Goal: Task Accomplishment & Management: Manage account settings

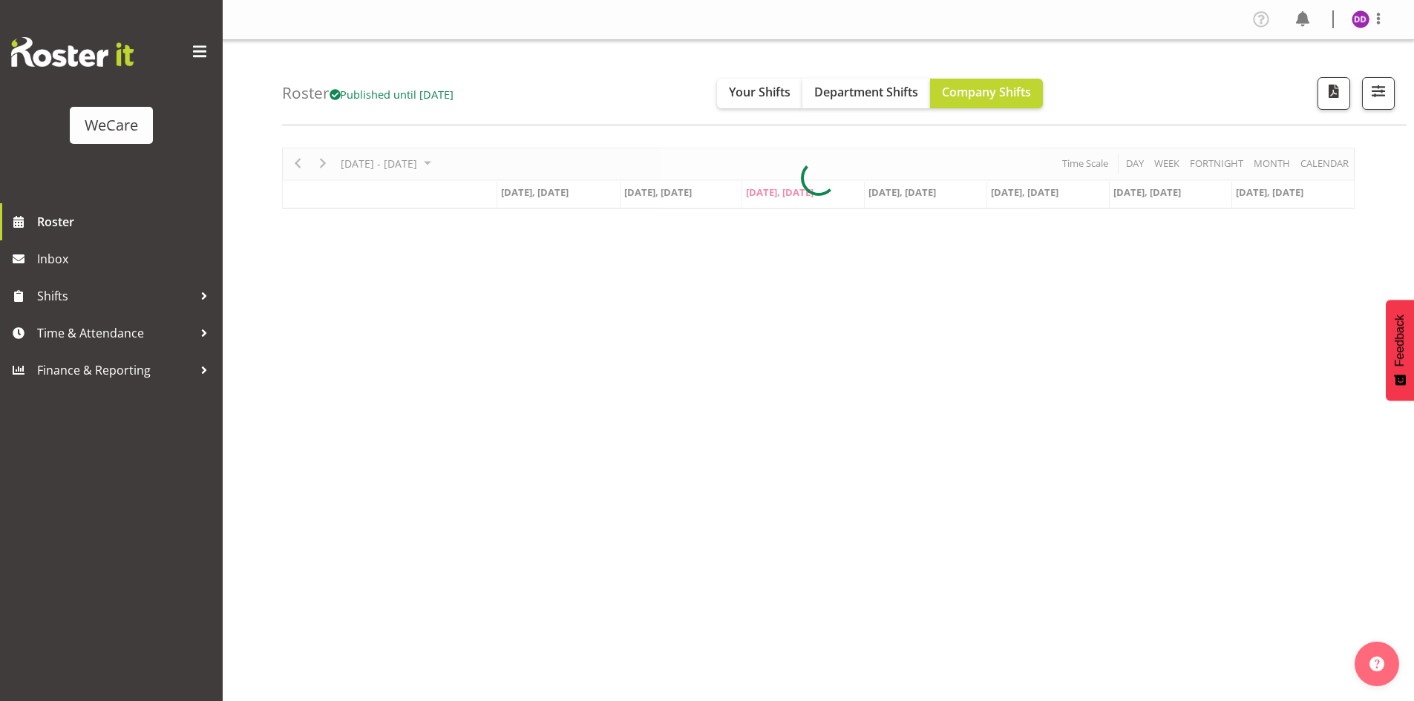
select select "location"
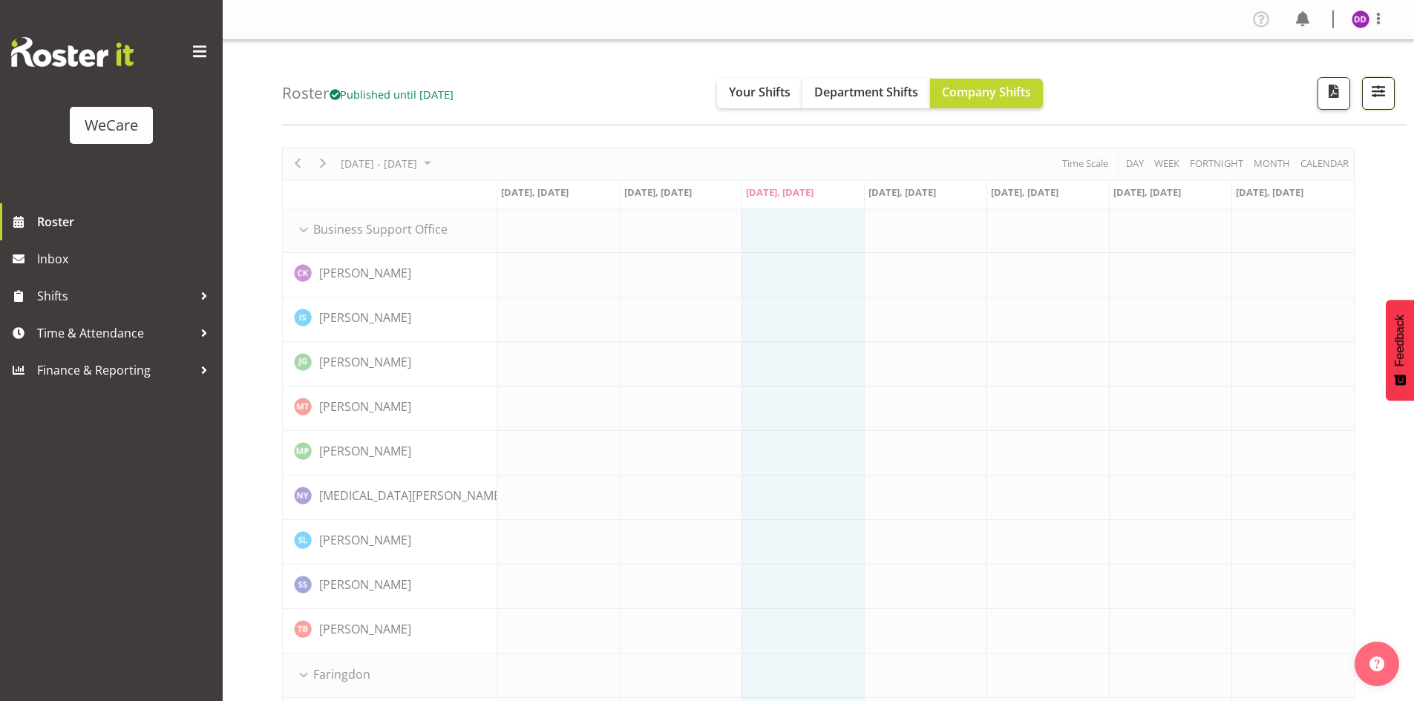
click at [1372, 83] on span "button" at bounding box center [1378, 91] width 19 height 19
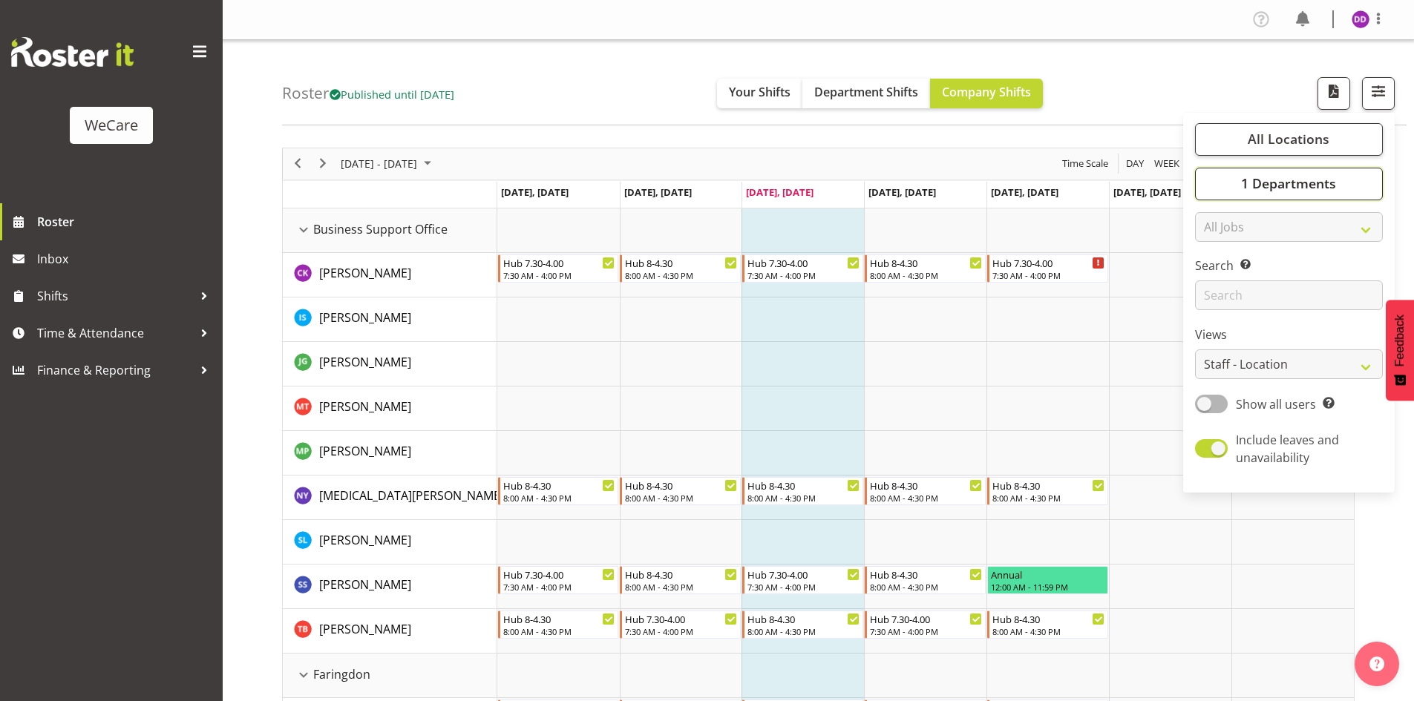
click at [1300, 189] on span "1 Departments" at bounding box center [1288, 183] width 95 height 18
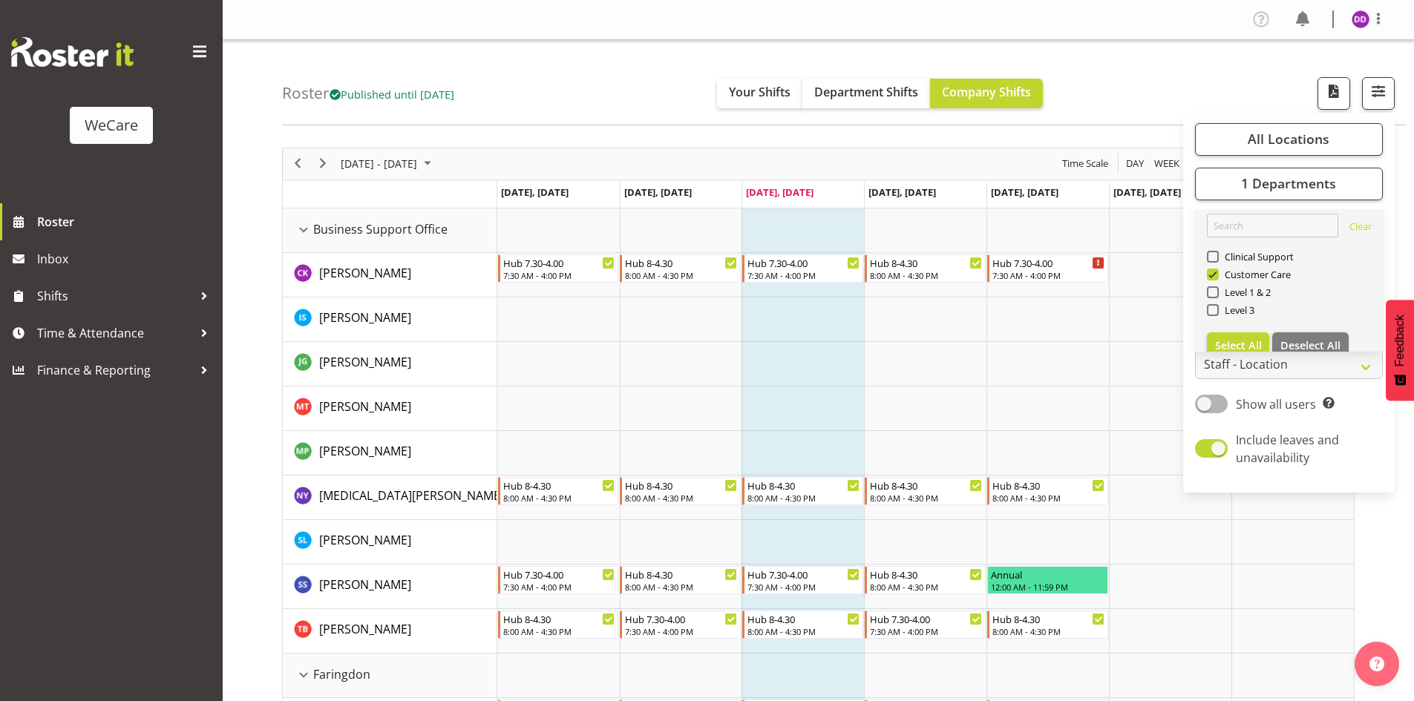
drag, startPoint x: 1322, startPoint y: 342, endPoint x: 1265, endPoint y: 318, distance: 61.9
click at [1317, 340] on span "Deselect All" at bounding box center [1310, 345] width 60 height 14
checkbox input "false"
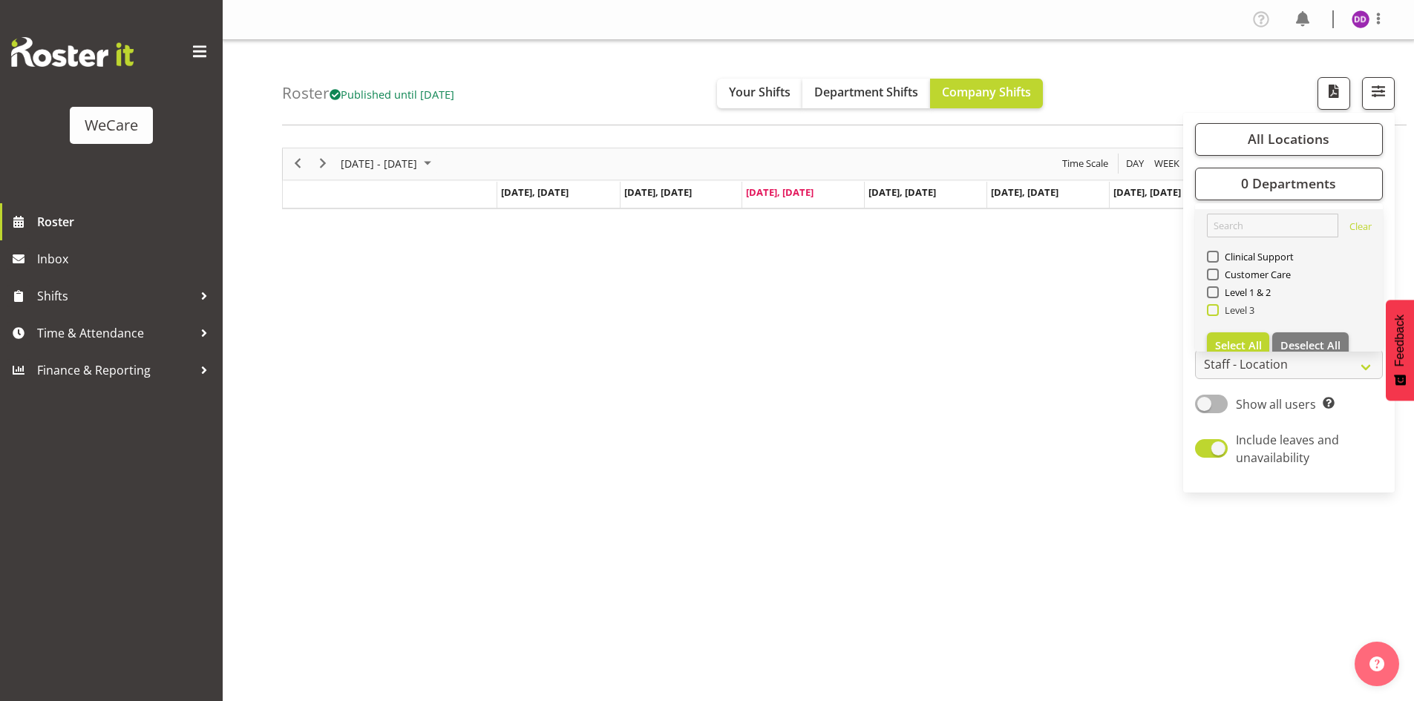
click at [1243, 305] on span "Level 3" at bounding box center [1237, 310] width 36 height 12
click at [1217, 305] on input "Level 3" at bounding box center [1212, 310] width 10 height 10
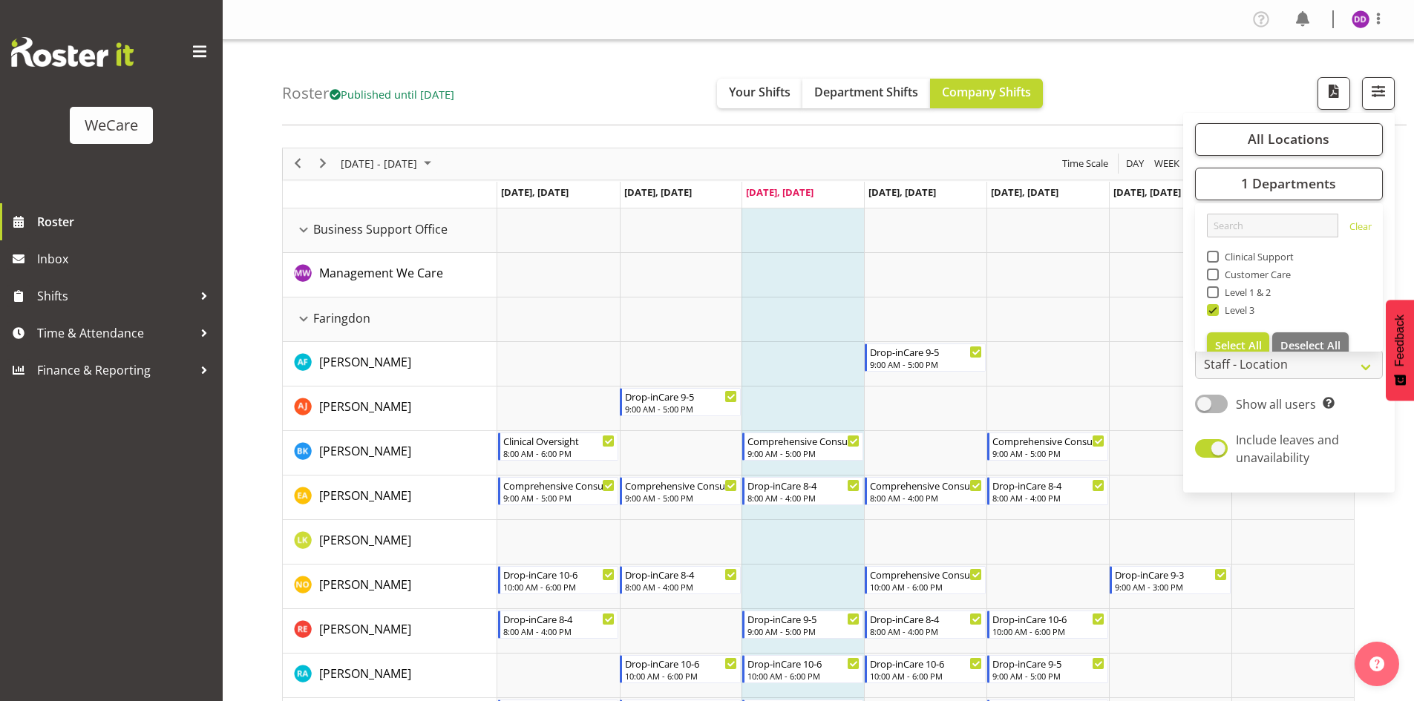
click at [1194, 76] on div "Roster Published until [DATE] Your Shifts Department Shifts Company Shifts All …" at bounding box center [844, 82] width 1125 height 85
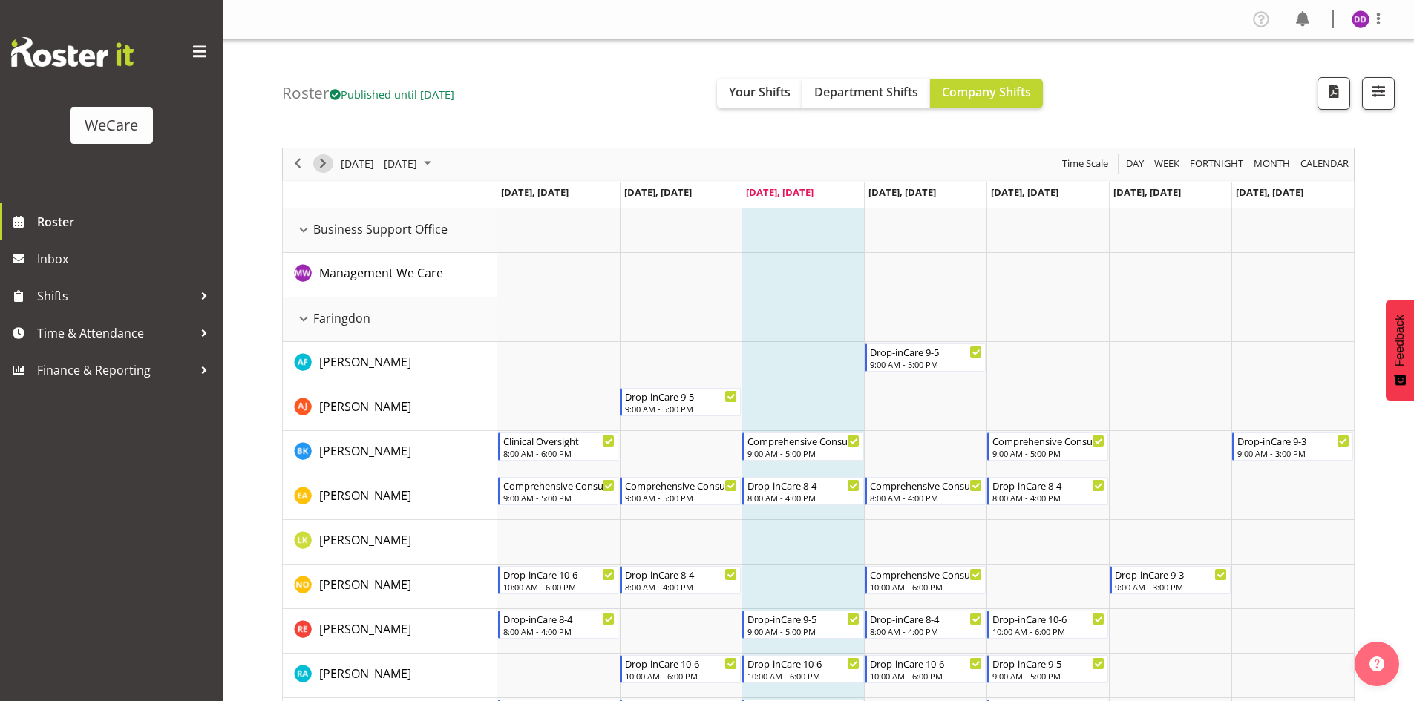
click at [326, 160] on span "Next" at bounding box center [323, 163] width 18 height 19
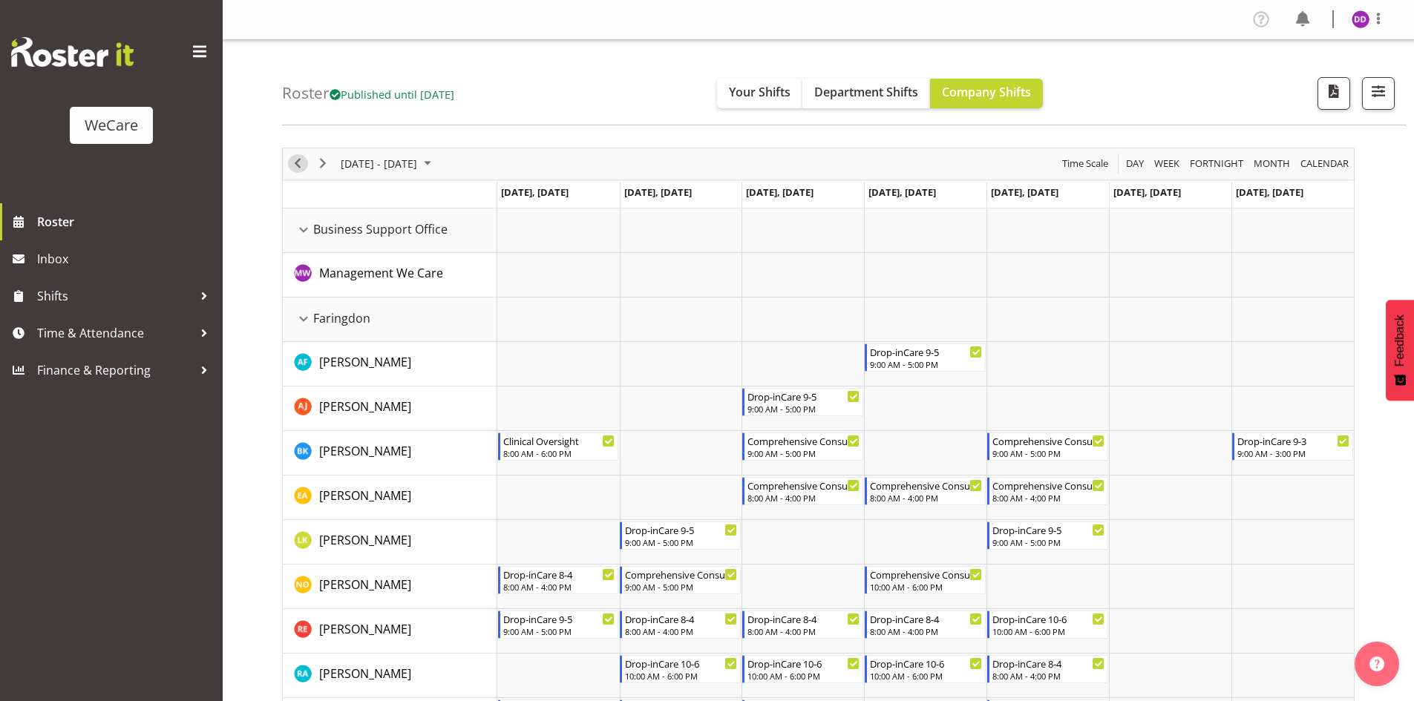
click at [296, 169] on span "Previous" at bounding box center [298, 163] width 18 height 19
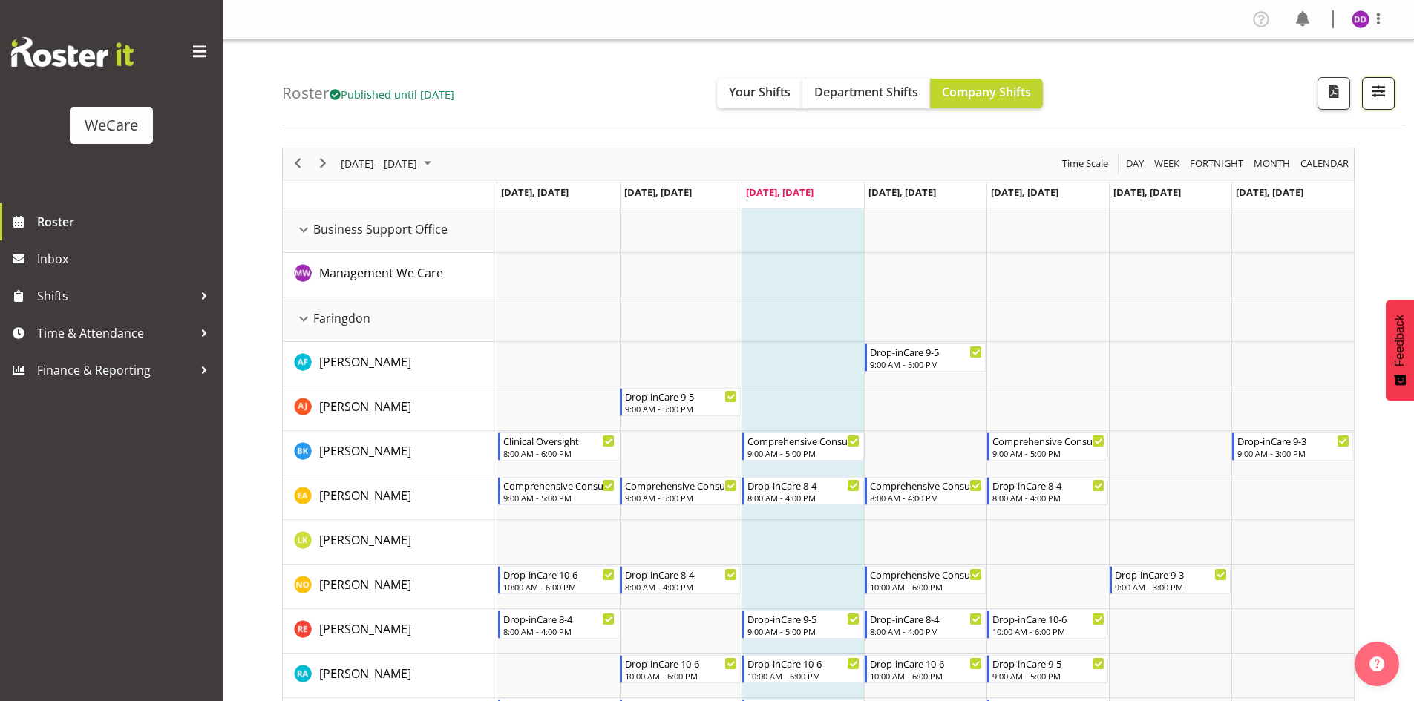
click at [1375, 95] on span "button" at bounding box center [1378, 91] width 19 height 19
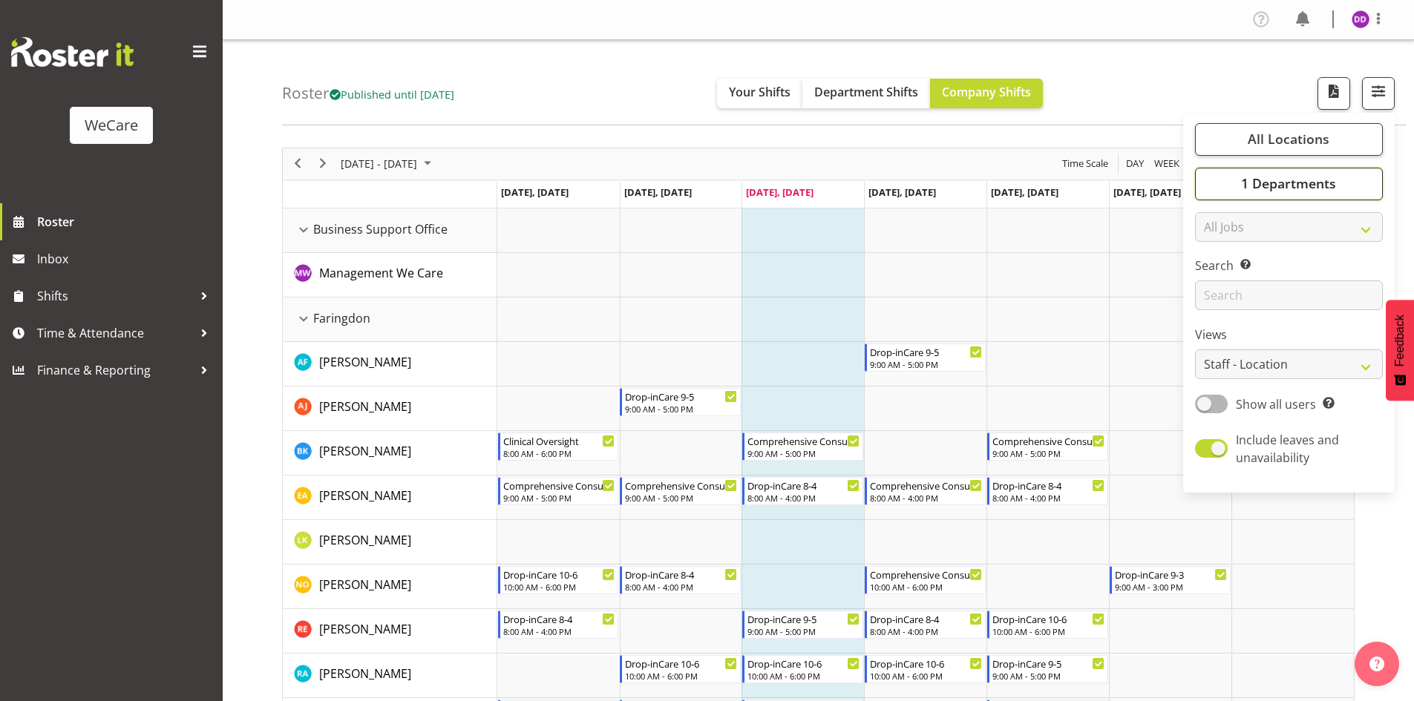
click at [1314, 197] on button "1 Departments" at bounding box center [1289, 184] width 188 height 33
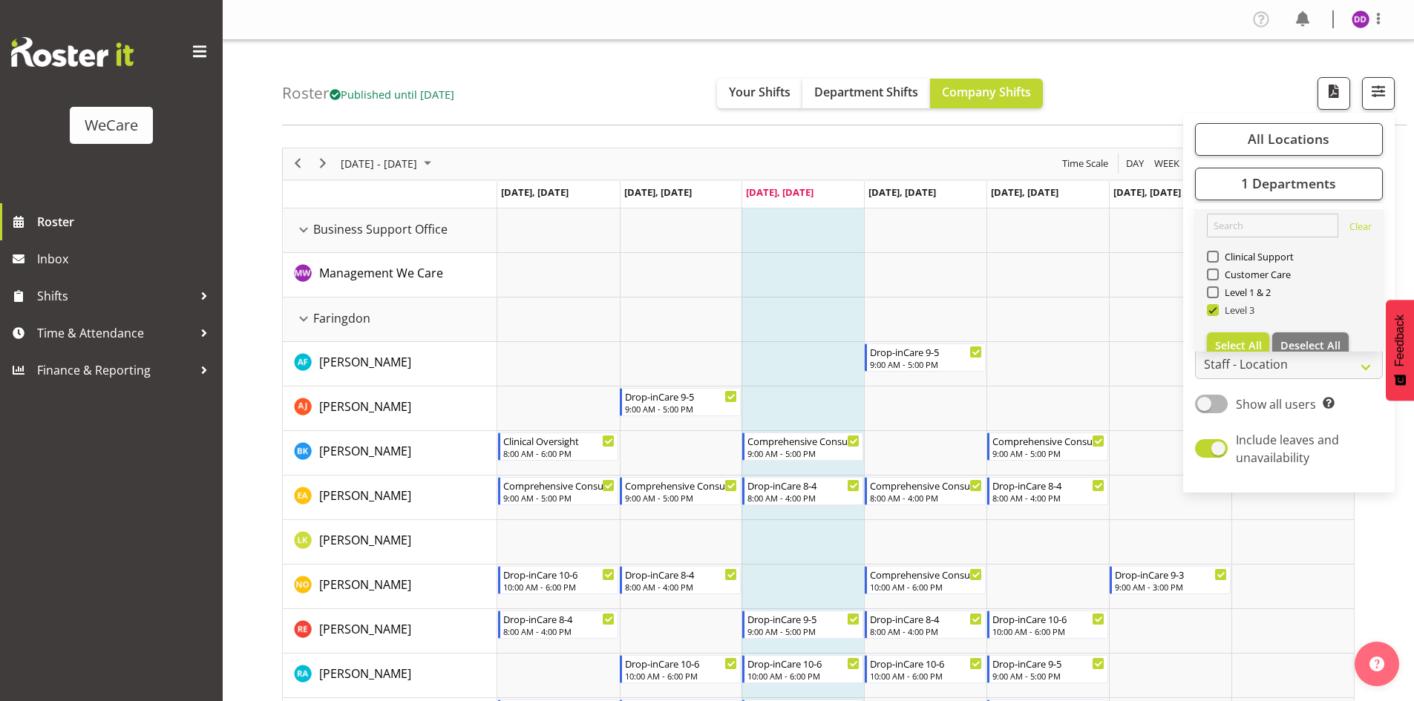
click at [1233, 310] on span "Level 3" at bounding box center [1237, 310] width 36 height 12
click at [1217, 310] on input "Level 3" at bounding box center [1212, 310] width 10 height 10
checkbox input "false"
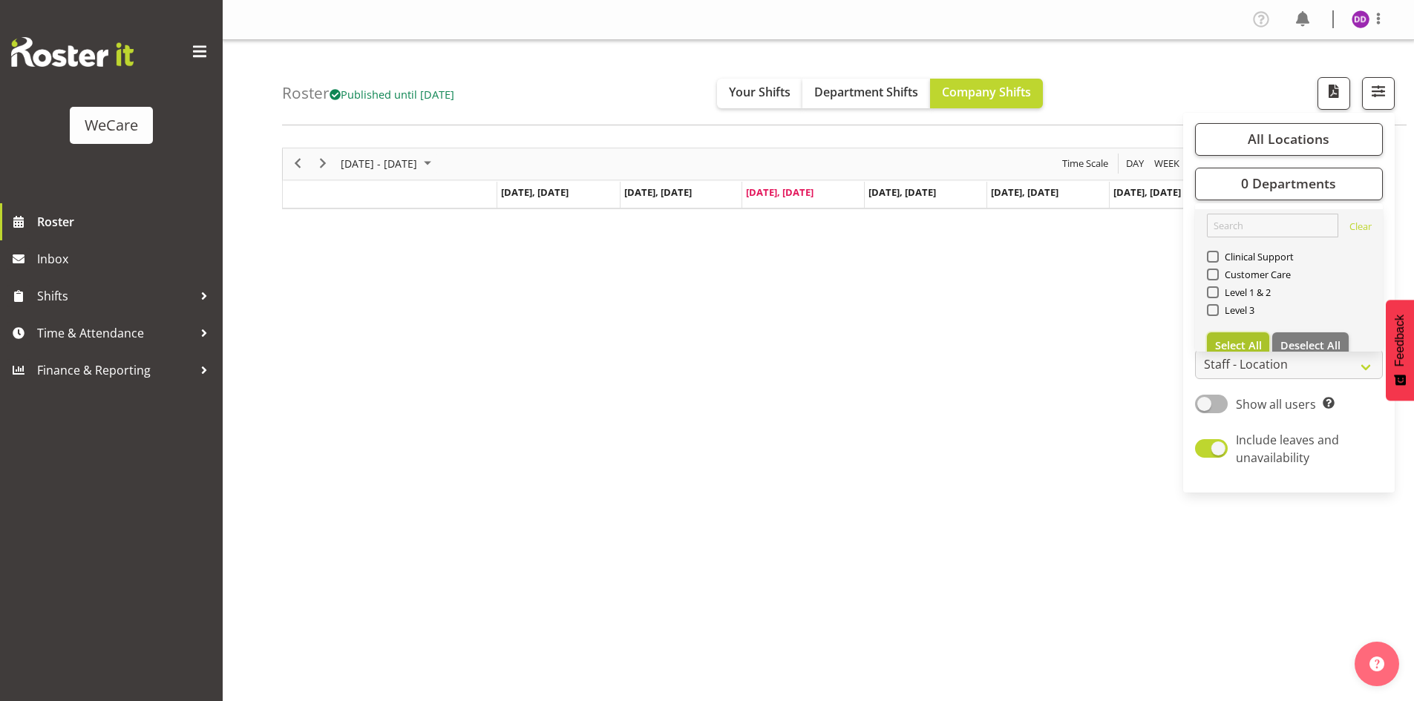
click at [1229, 337] on button "Select All" at bounding box center [1238, 346] width 63 height 27
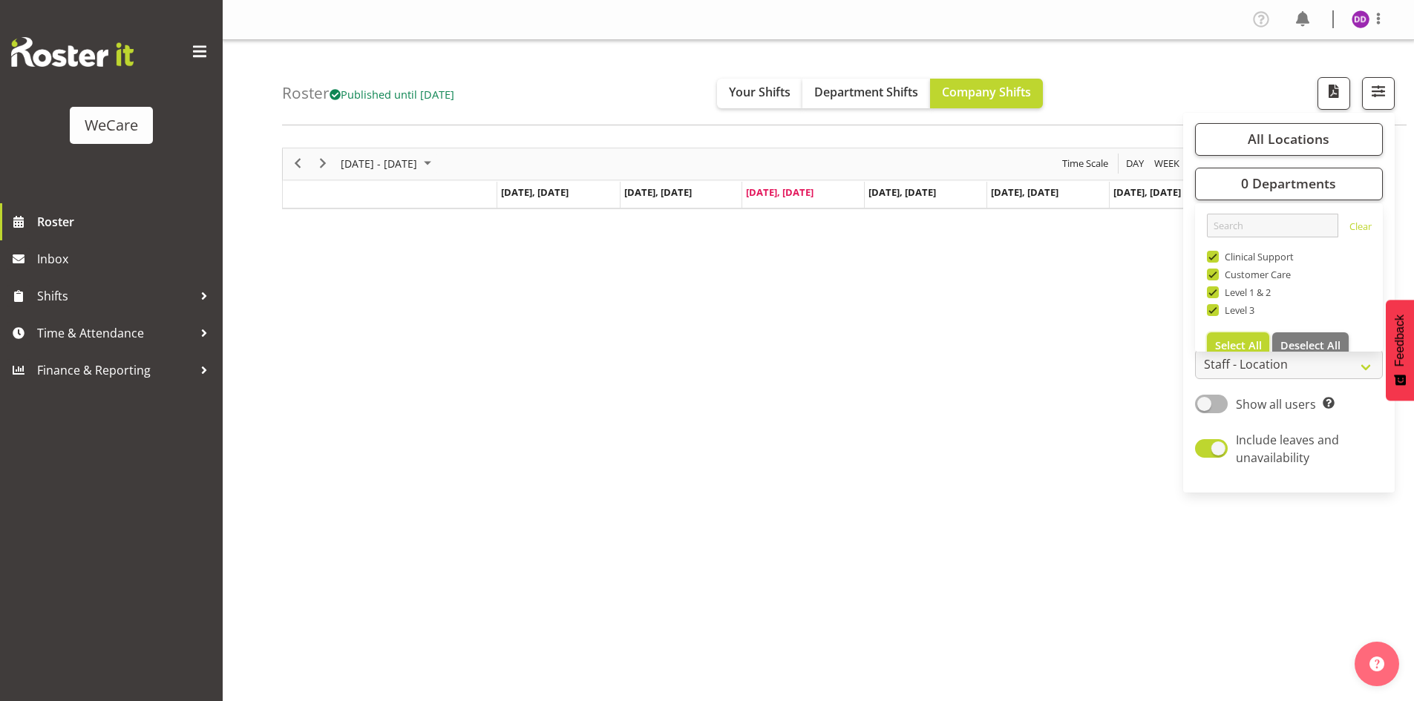
checkbox input "true"
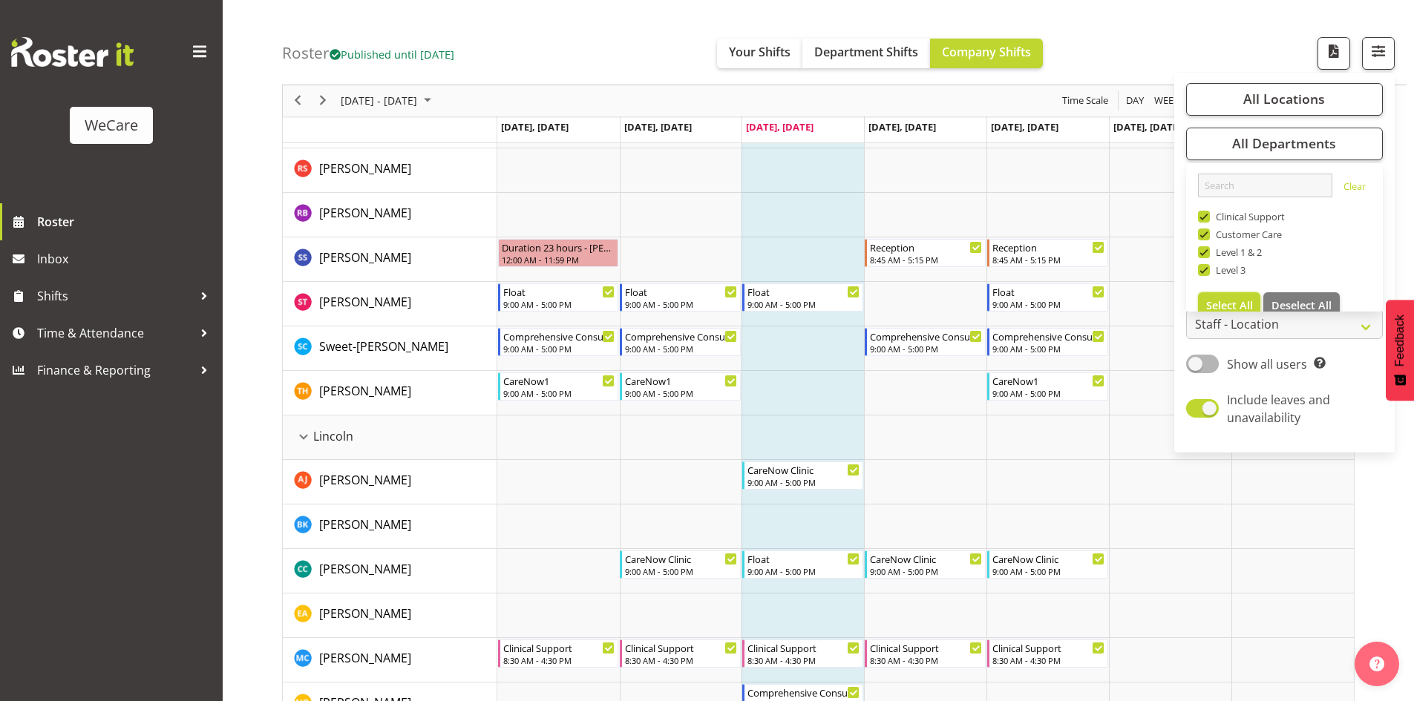
scroll to position [2301, 0]
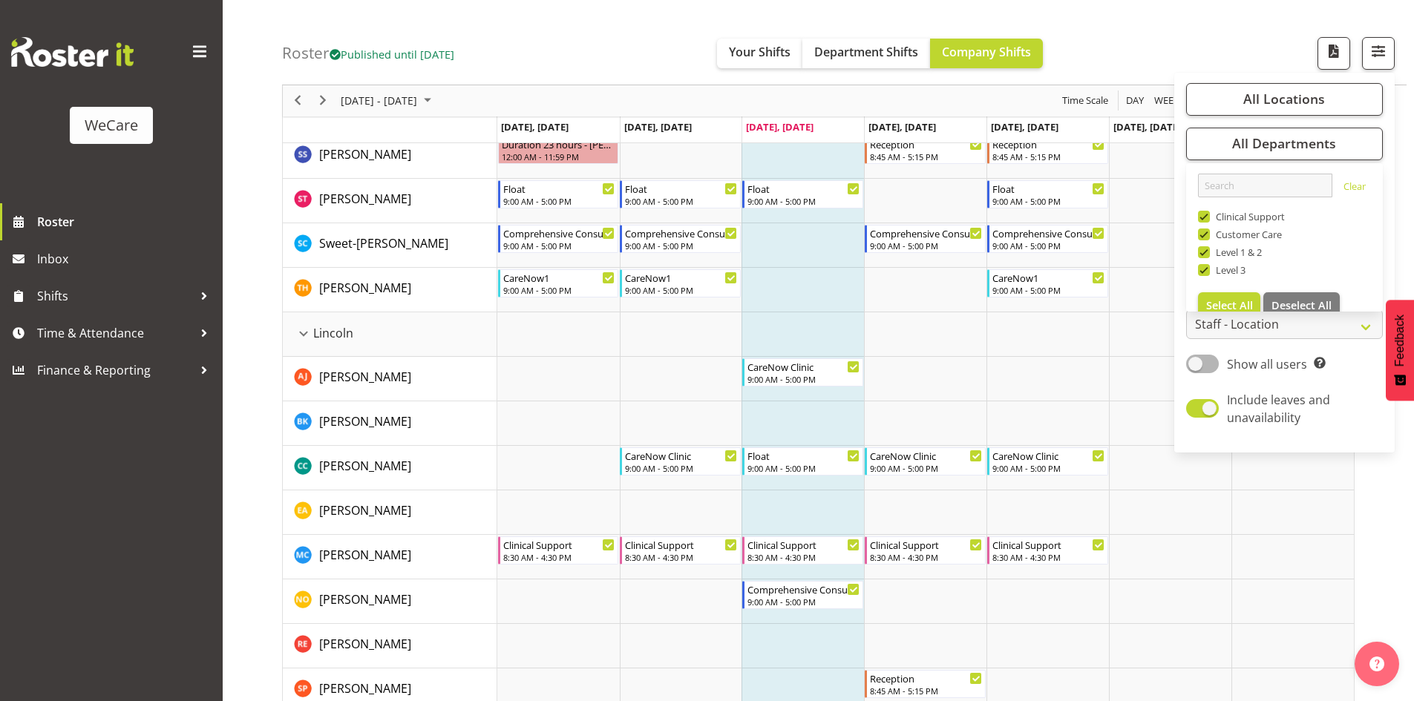
click at [629, 40] on div "Roster Published until [DATE] Your Shifts Department Shifts Company Shifts All …" at bounding box center [844, 42] width 1125 height 85
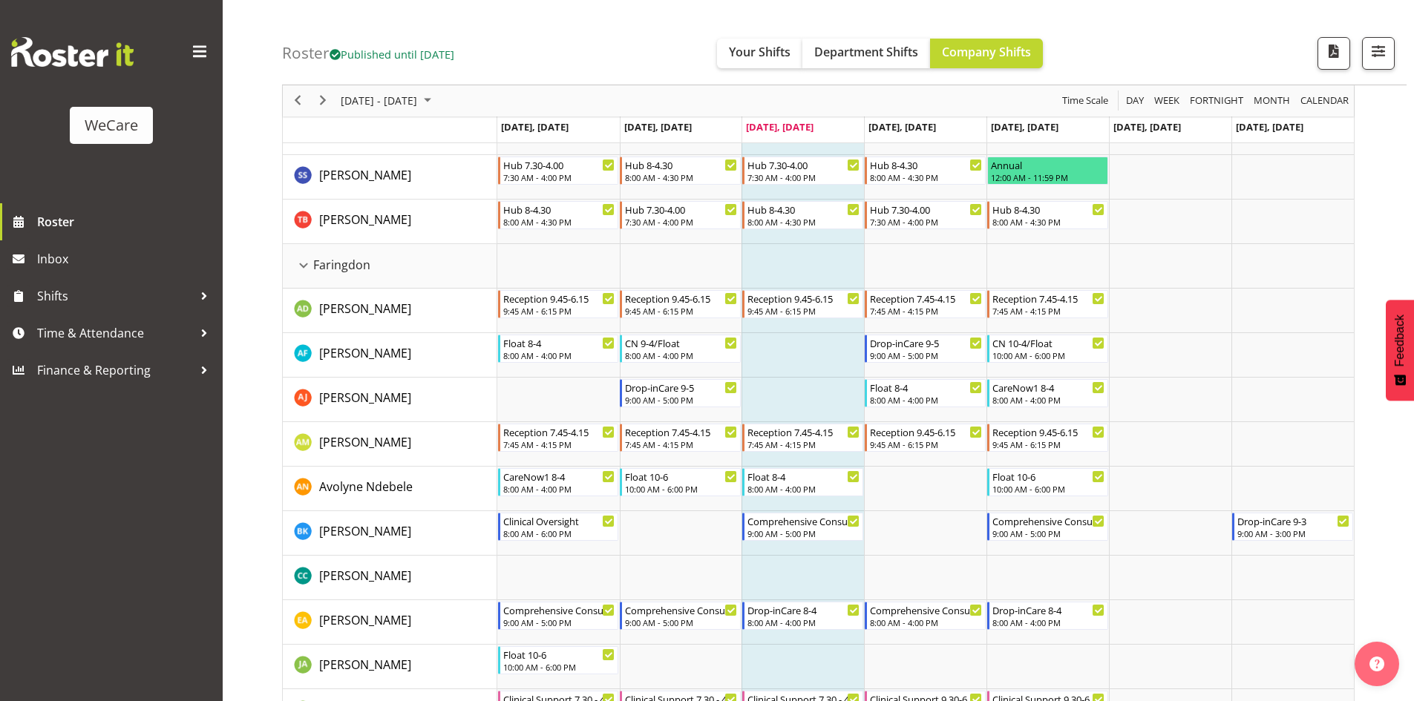
scroll to position [0, 0]
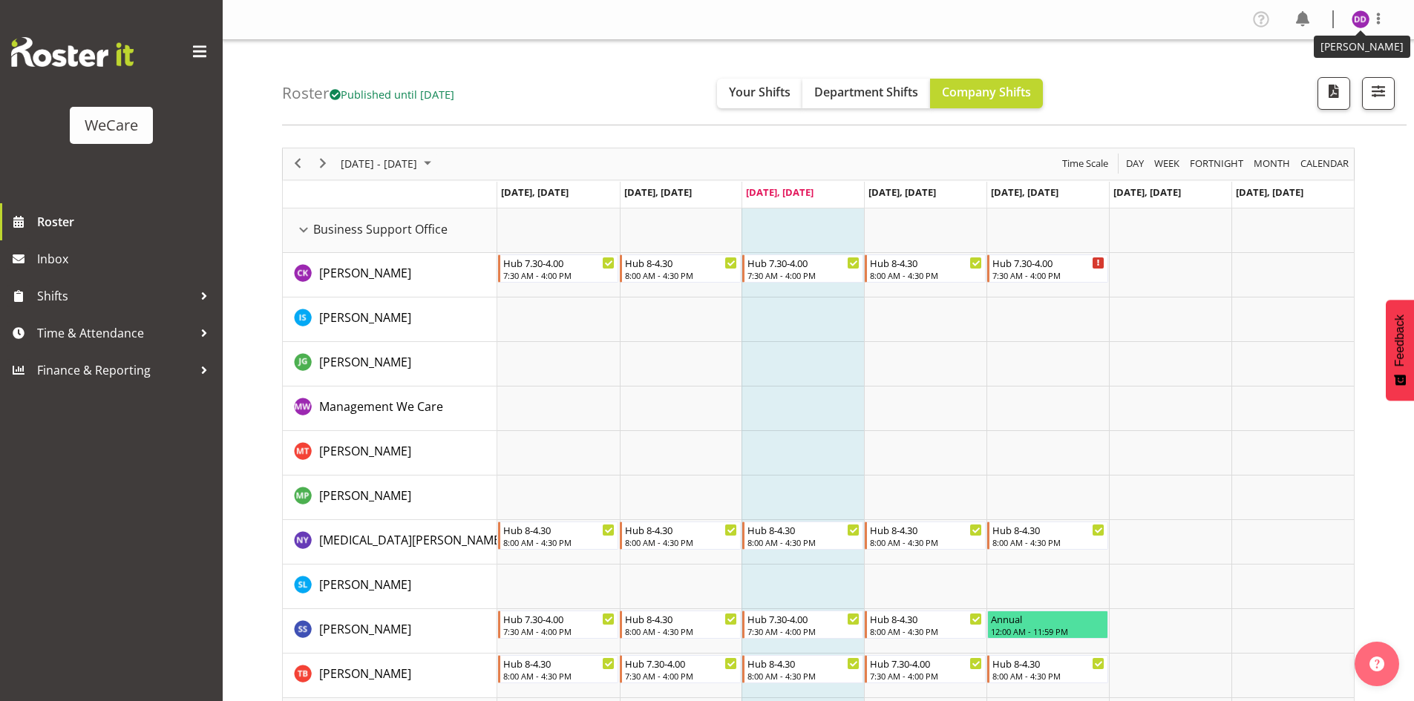
click at [1361, 22] on img at bounding box center [1361, 19] width 18 height 18
click at [1302, 85] on link "Log Out" at bounding box center [1316, 78] width 143 height 27
